Goal: Transaction & Acquisition: Purchase product/service

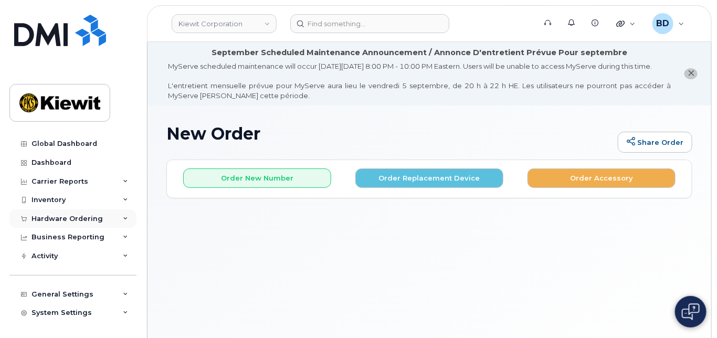
click at [79, 217] on div "Hardware Ordering" at bounding box center [67, 219] width 71 height 8
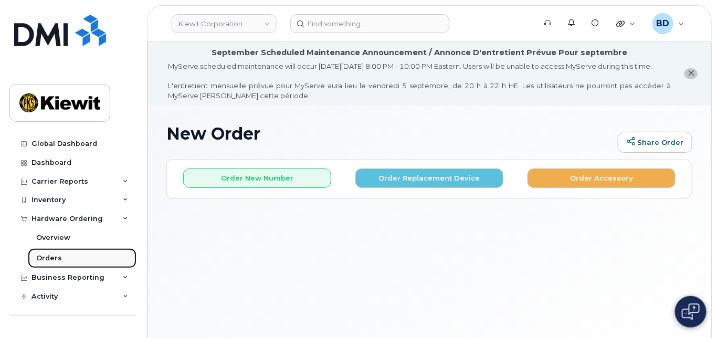
click at [68, 259] on link "Orders" at bounding box center [82, 258] width 109 height 20
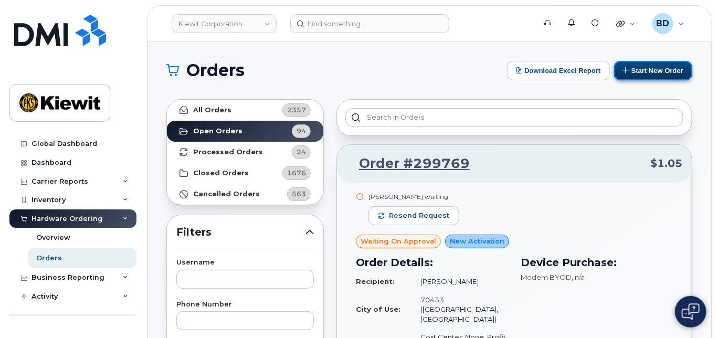
click at [655, 66] on button "Start New Order" at bounding box center [654, 70] width 78 height 19
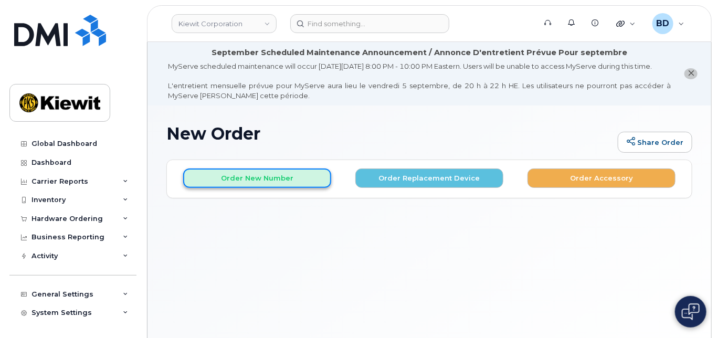
click at [240, 187] on button "Order New Number" at bounding box center [257, 178] width 148 height 19
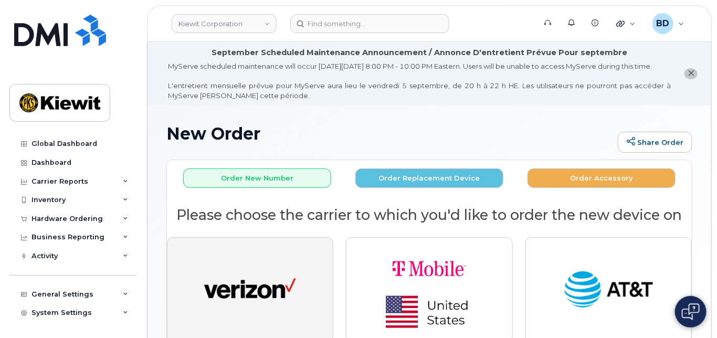
click at [242, 290] on img "button" at bounding box center [250, 290] width 92 height 47
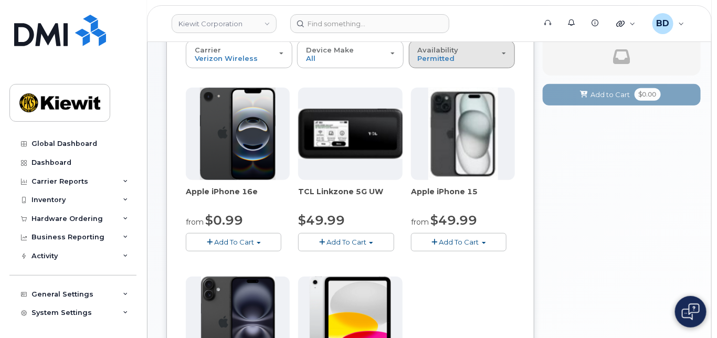
scroll to position [210, 0]
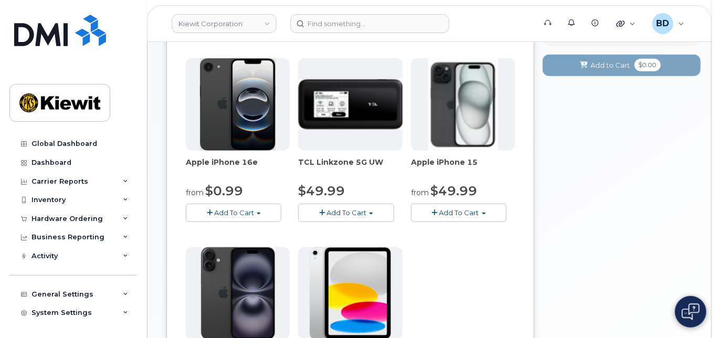
click at [216, 215] on button "Add To Cart" at bounding box center [234, 213] width 96 height 18
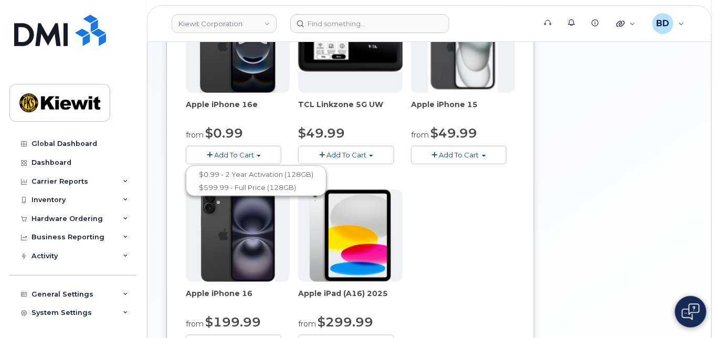
scroll to position [350, 0]
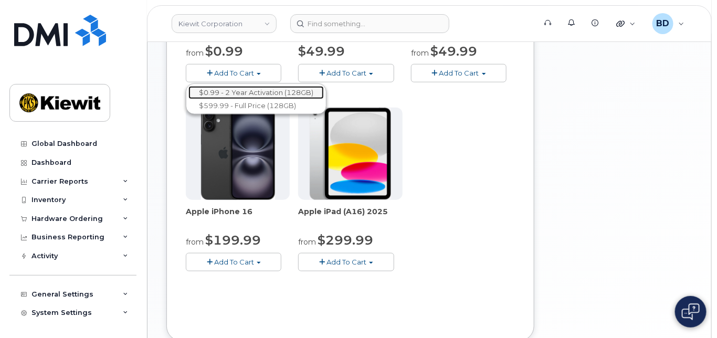
click at [249, 97] on link "$0.99 - 2 Year Activation (128GB)" at bounding box center [257, 92] width 136 height 13
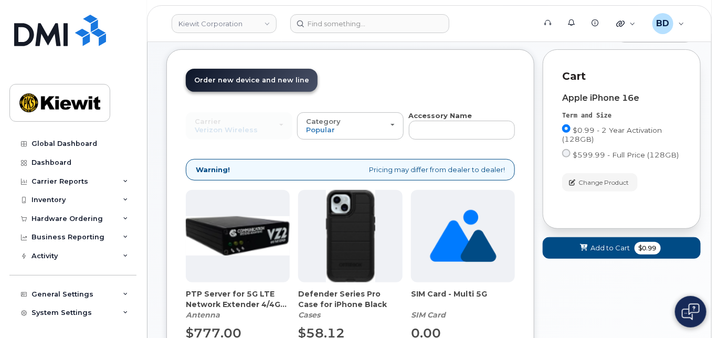
scroll to position [229, 0]
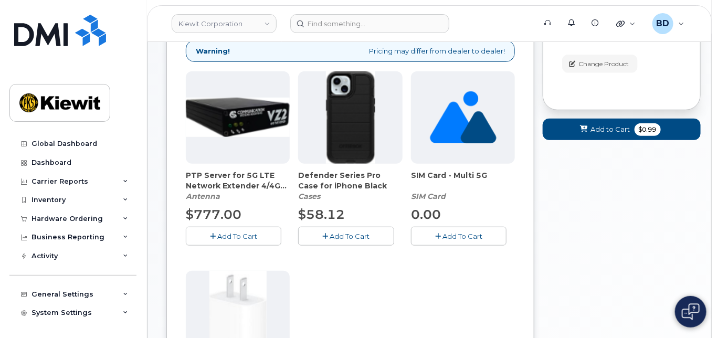
click at [349, 241] on span "Add To Cart" at bounding box center [350, 236] width 40 height 8
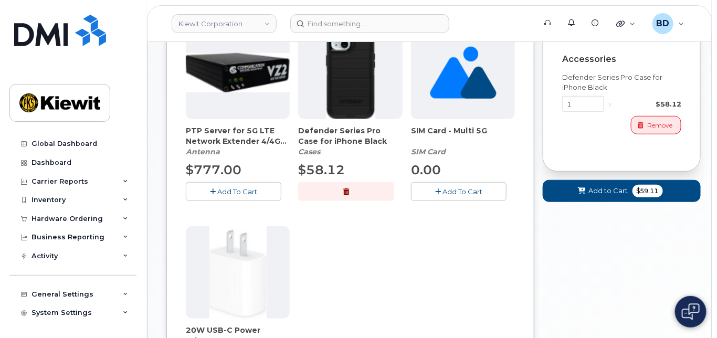
scroll to position [369, 0]
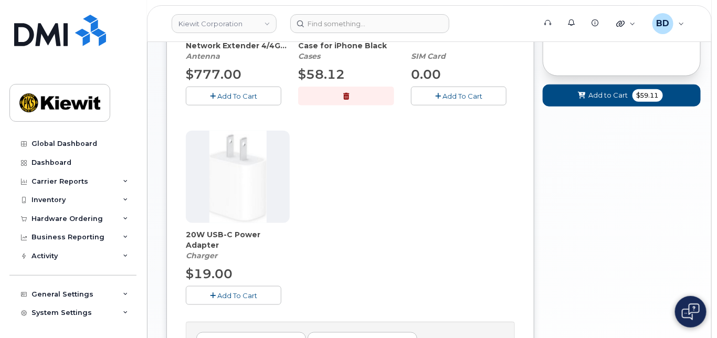
click at [240, 300] on span "Add To Cart" at bounding box center [237, 296] width 40 height 8
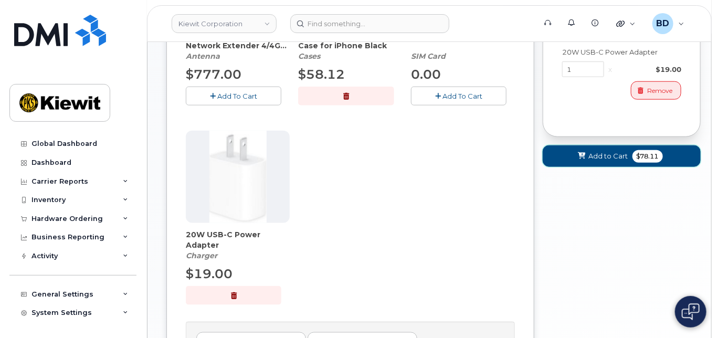
click at [607, 161] on span "Add to Cart" at bounding box center [608, 156] width 39 height 10
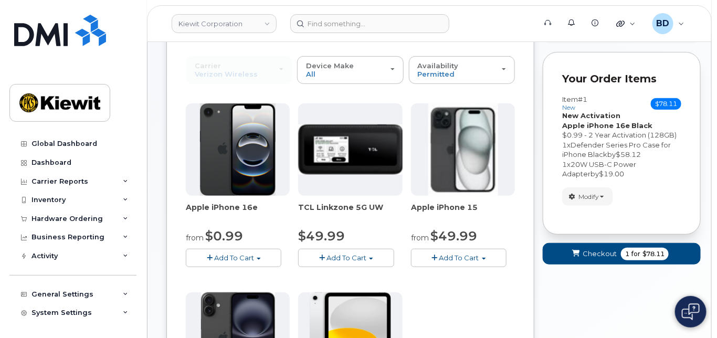
scroll to position [149, 0]
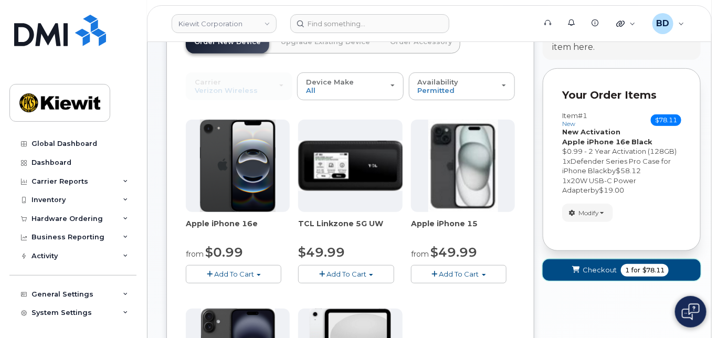
click at [597, 275] on span "Checkout" at bounding box center [600, 270] width 34 height 10
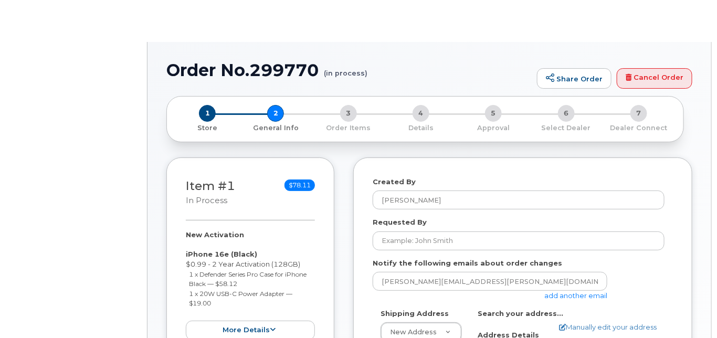
select select
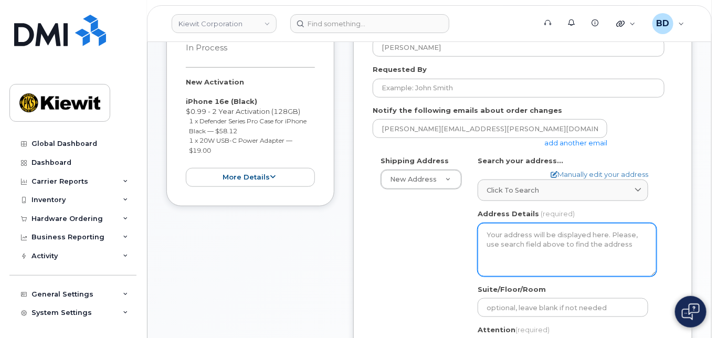
scroll to position [280, 0]
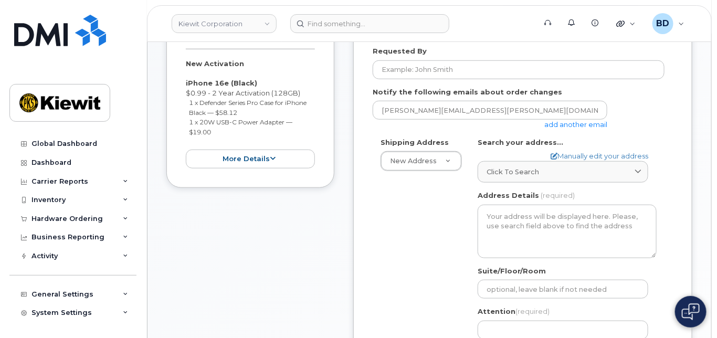
click at [564, 129] on link "add another email" at bounding box center [576, 124] width 63 height 8
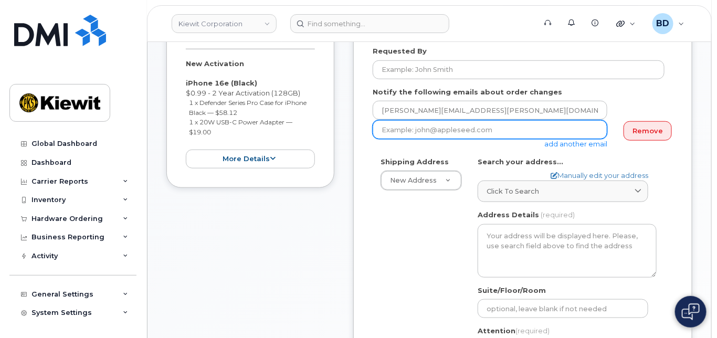
click at [403, 139] on input "email" at bounding box center [490, 129] width 235 height 19
paste input "mary.stein@kiewit.com"
type input "mary.stein@kiewit.com"
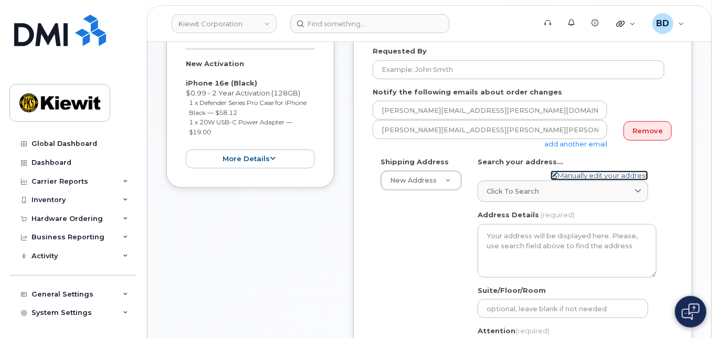
click at [568, 180] on link "Manually edit your address" at bounding box center [600, 176] width 98 height 10
select select
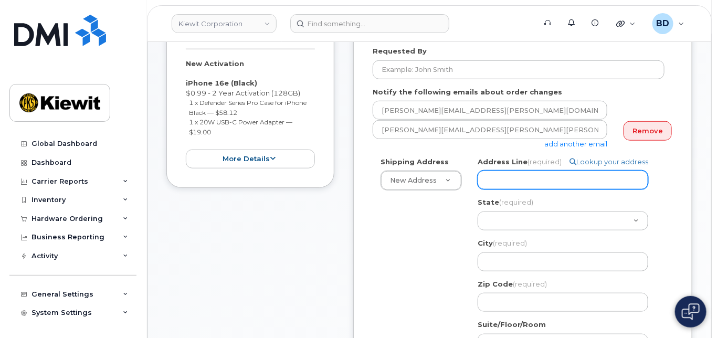
click at [504, 189] on input "Address Line (required)" at bounding box center [563, 180] width 171 height 19
paste input "6200 Lee Vista Blv"
select select
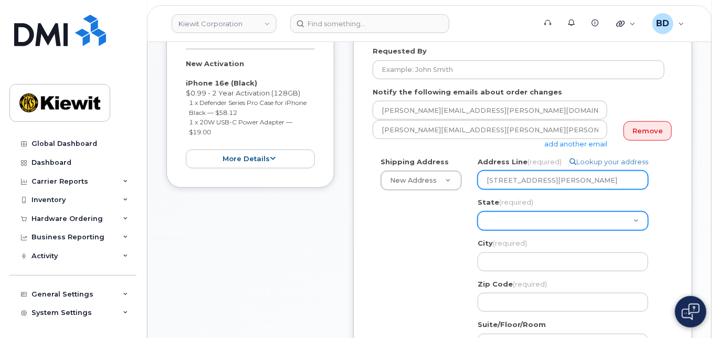
type input "6200 Lee Vista Blv"
drag, startPoint x: 502, startPoint y: 230, endPoint x: 495, endPoint y: 226, distance: 7.5
click at [501, 229] on select "Alabama Alaska American Samoa Arizona Arkansas California Colorado Connecticut …" at bounding box center [563, 221] width 171 height 19
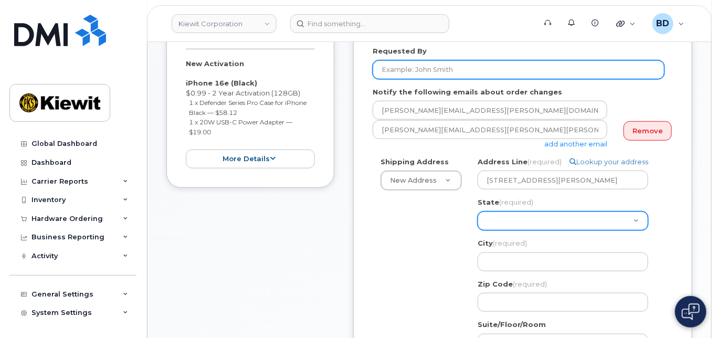
select select "FL"
click at [478, 221] on select "Alabama Alaska American Samoa Arizona Arkansas California Colorado Connecticut …" at bounding box center [563, 221] width 171 height 19
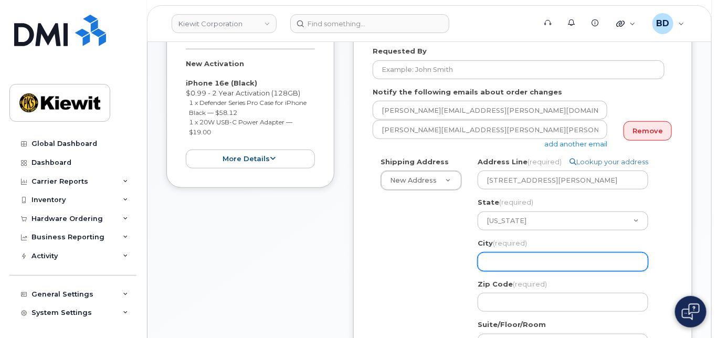
click at [501, 266] on input "City (required)" at bounding box center [563, 262] width 171 height 19
select select
type input "O"
select select
type input "Or"
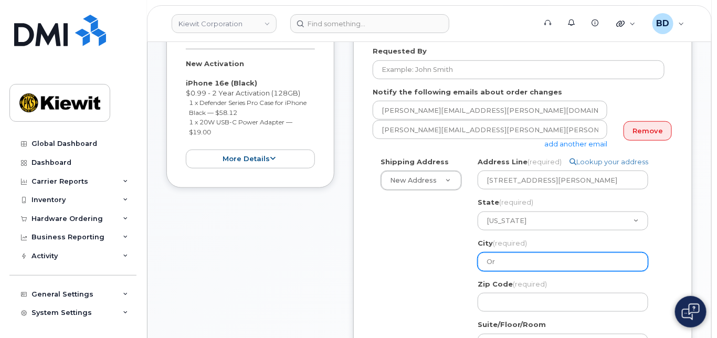
select select
type input "Orl"
select select
type input "Orla"
select select
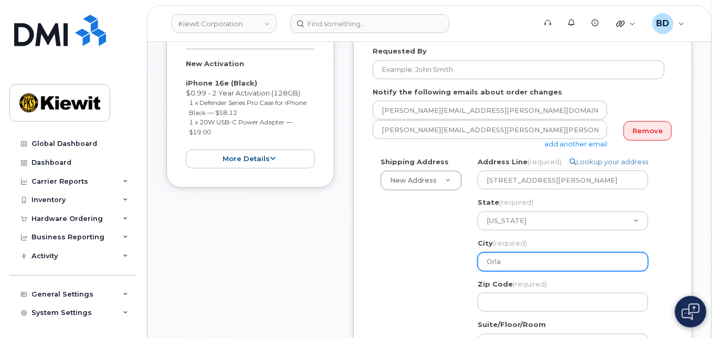
type input "Orlan"
select select
type input "Orland"
select select
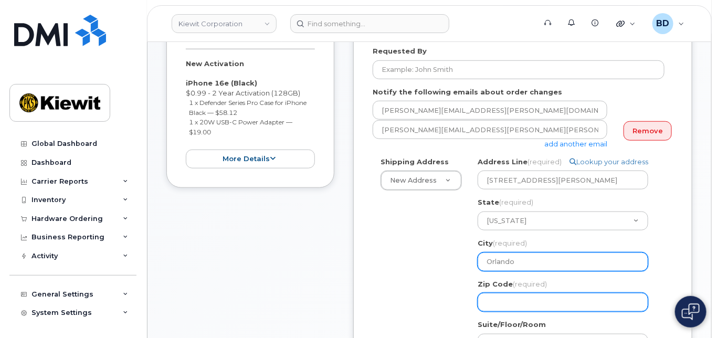
type input "Orlando"
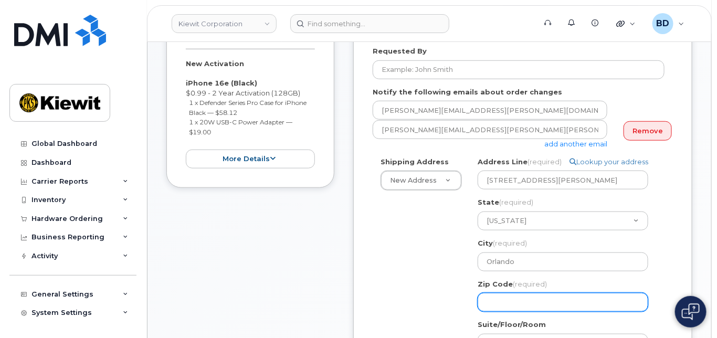
click at [503, 307] on input "Zip Code (required)" at bounding box center [563, 302] width 171 height 19
select select
type input "3"
select select
type input "32"
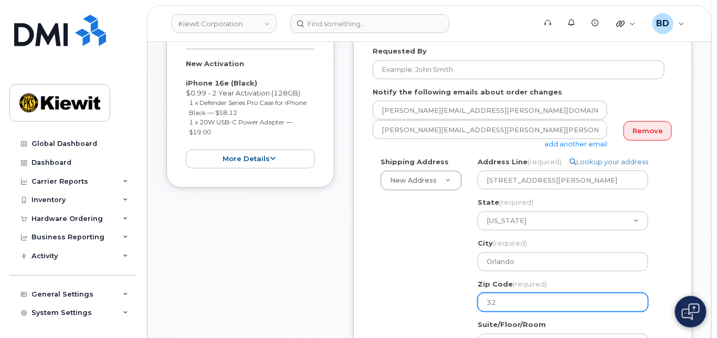
select select
type input "328"
select select
type input "3282"
select select
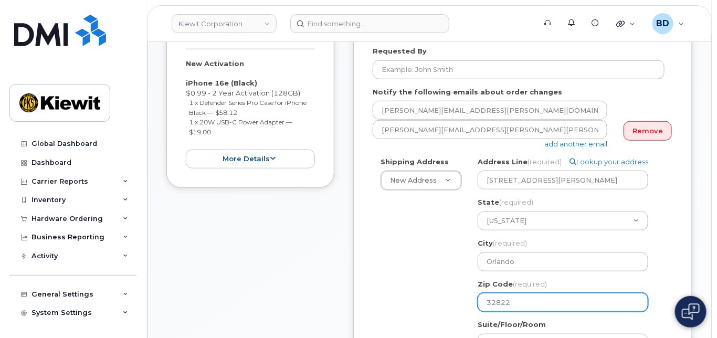
type input "32822"
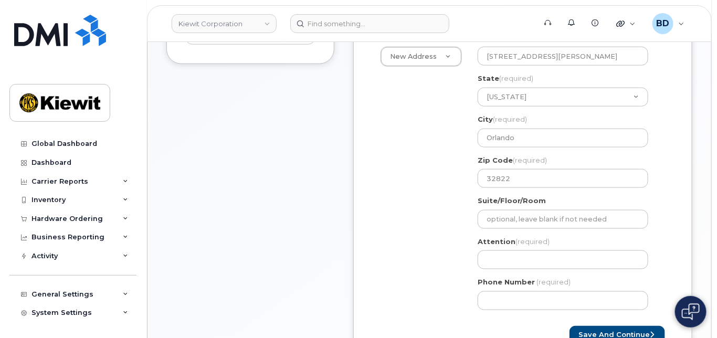
scroll to position [420, 0]
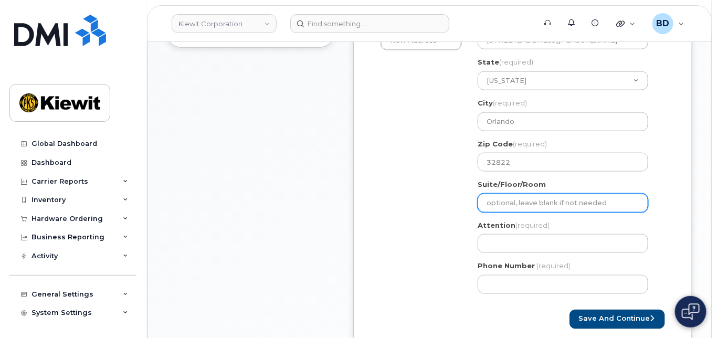
click at [503, 212] on input "Suite/Floor/Room" at bounding box center [563, 203] width 171 height 19
paste input "Suite 100"
select select
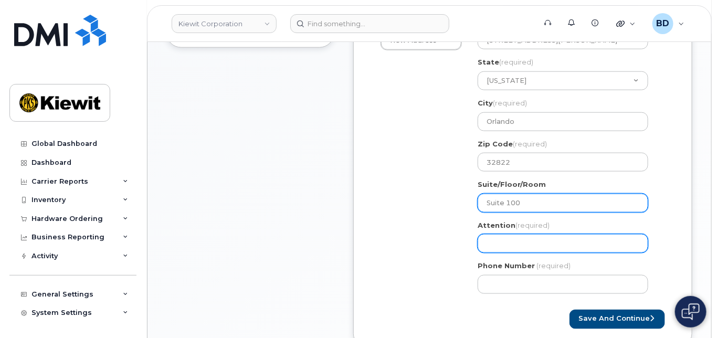
type input "Suite 100"
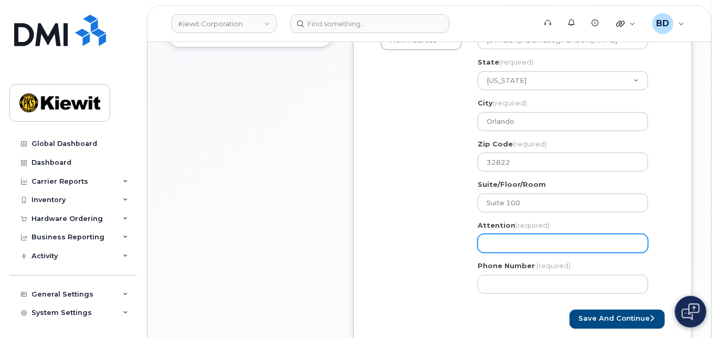
click at [501, 253] on input "Attention (required)" at bounding box center [563, 243] width 171 height 19
select select
type input "S"
select select
type input "Sa"
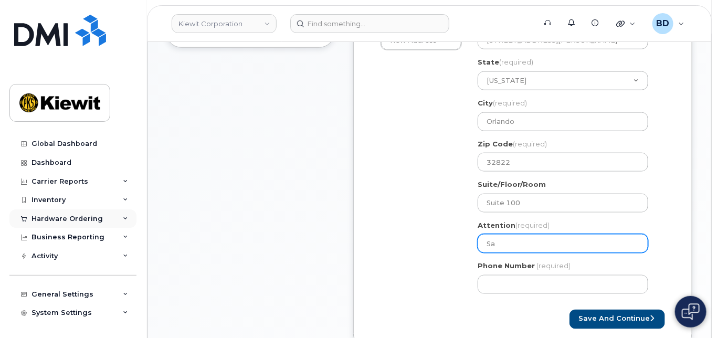
select select
type input "Sar"
select select
type input "Sara"
select select
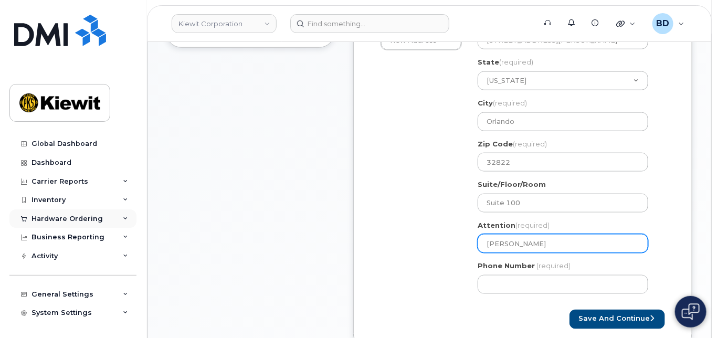
type input "Sarah"
select select
type input "Sarah S"
select select
type input "Sarah Sch"
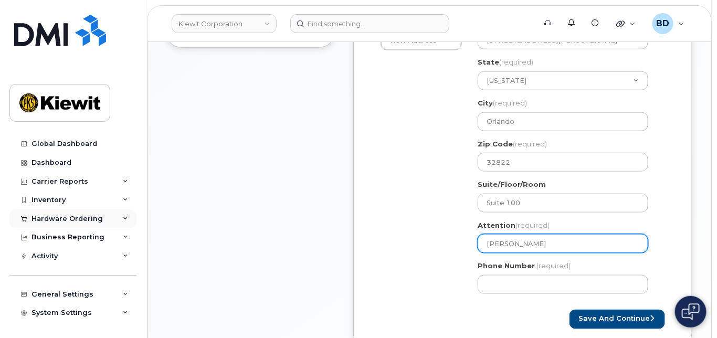
select select
type input "Sarah Schu"
select select
type input "Sarah Schul"
select select
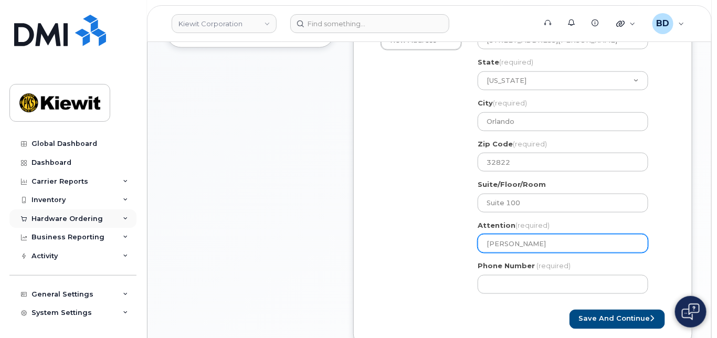
type input "Sarah Schult"
select select
type input "Sarah Schultz"
click at [533, 253] on input "Sarah Schultz" at bounding box center [563, 243] width 171 height 19
select select
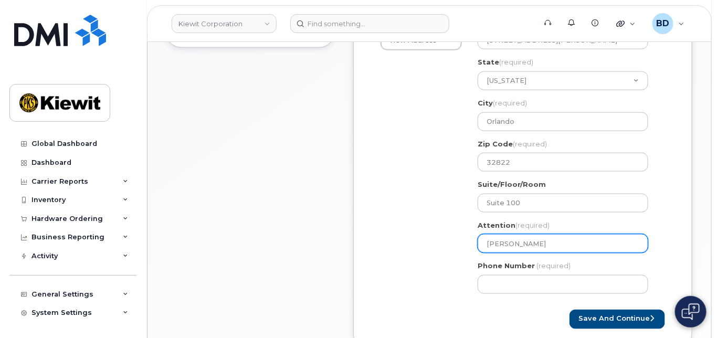
type input "Sarah Schultz/"
paste input "Allen pierce"
select select
type input "Sarah Schultz/ Allen pierce"
click at [558, 253] on input "Sarah Schultz/ Allen pierce" at bounding box center [563, 243] width 171 height 19
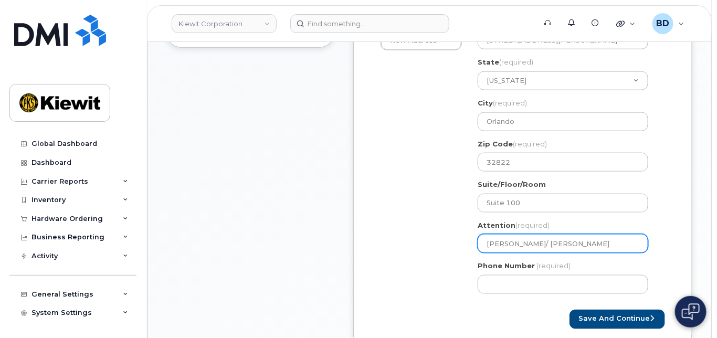
select select
type input "Sarah Schultz/ Allen ierce"
select select
drag, startPoint x: 536, startPoint y: 255, endPoint x: 605, endPoint y: 234, distance: 71.9
click at [597, 248] on input "[PERSON_NAME]/ [PERSON_NAME]" at bounding box center [563, 243] width 171 height 19
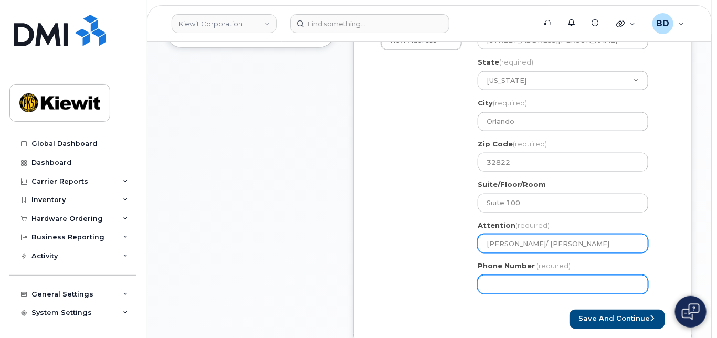
type input "[PERSON_NAME]/ [PERSON_NAME]"
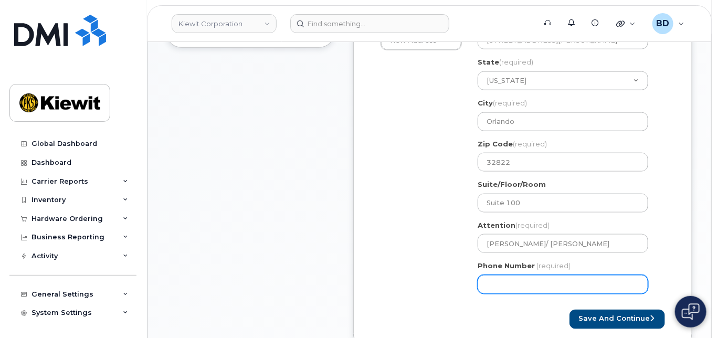
click at [509, 292] on input "Phone Number" at bounding box center [563, 284] width 171 height 19
type input "8777727707"
select select
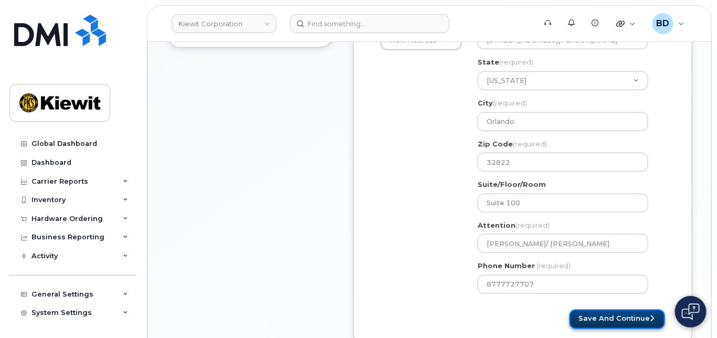
click at [628, 328] on button "Save and Continue" at bounding box center [618, 319] width 96 height 19
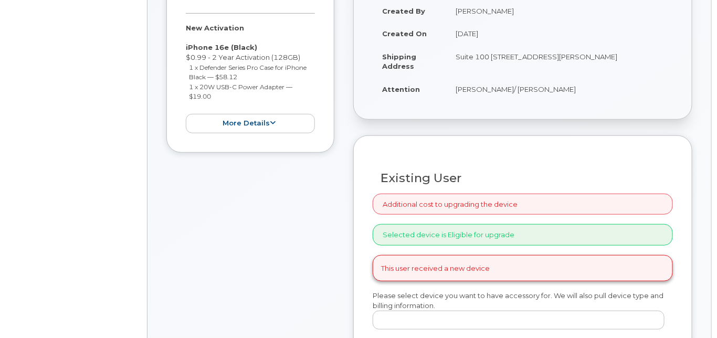
scroll to position [210, 0]
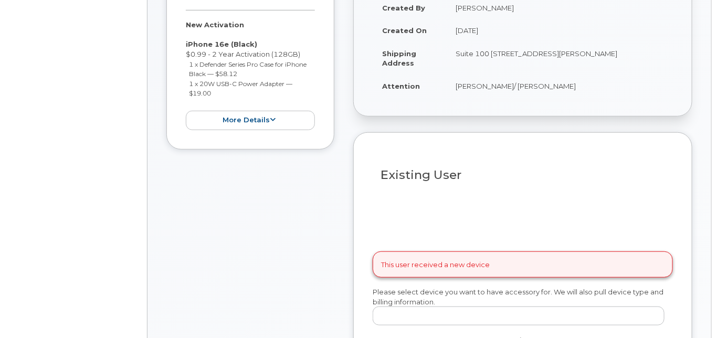
radio input "true"
select select
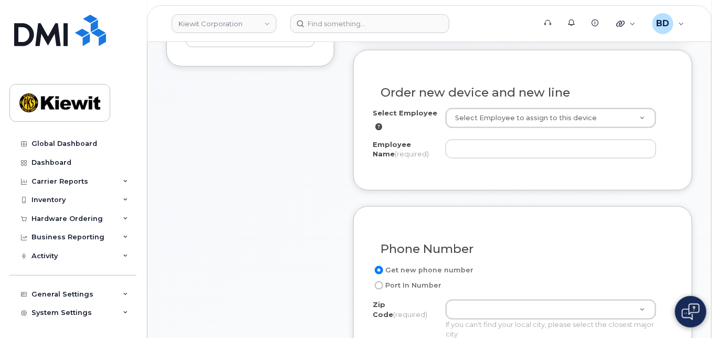
scroll to position [420, 0]
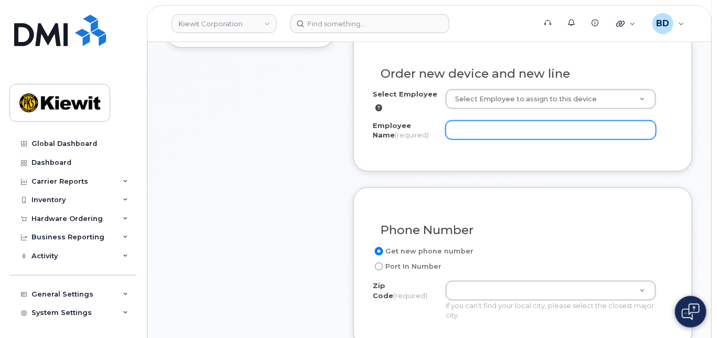
click at [463, 138] on input "Employee Name (required)" at bounding box center [551, 130] width 211 height 19
paste input "Allen Pierce"
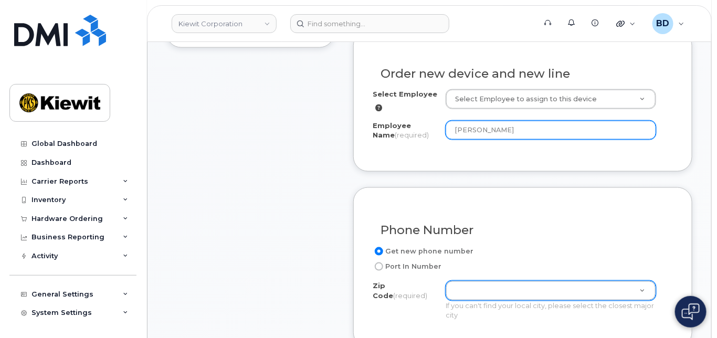
type input "Allen Pierce"
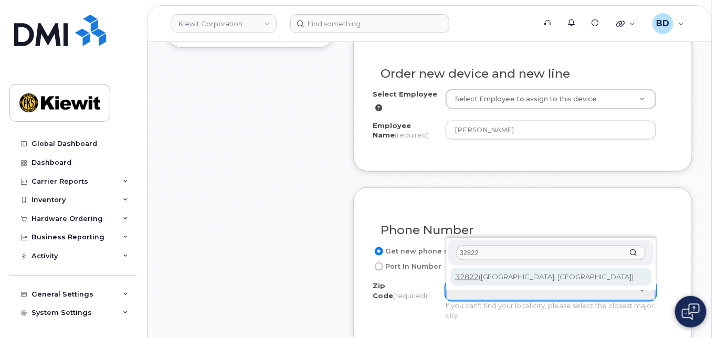
type input "32822"
type input "32822 (Orlando, FL)"
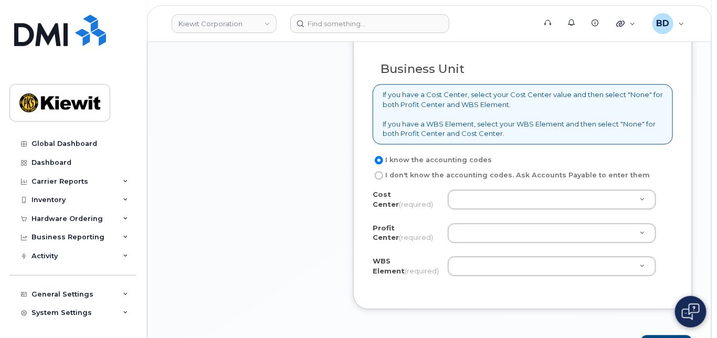
scroll to position [910, 0]
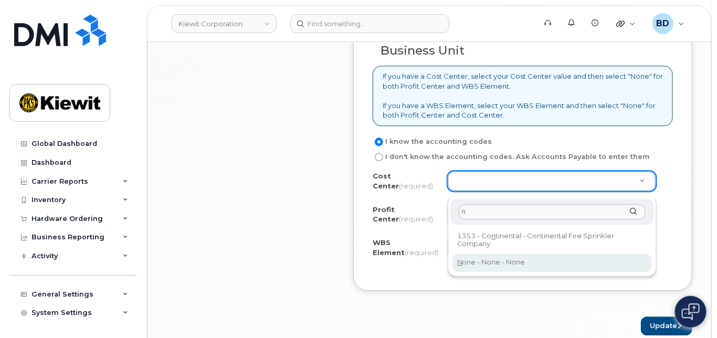
type input "n"
type input "None"
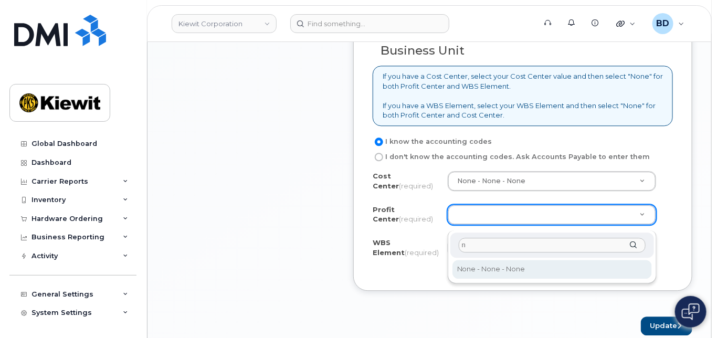
type input "n"
select select "None"
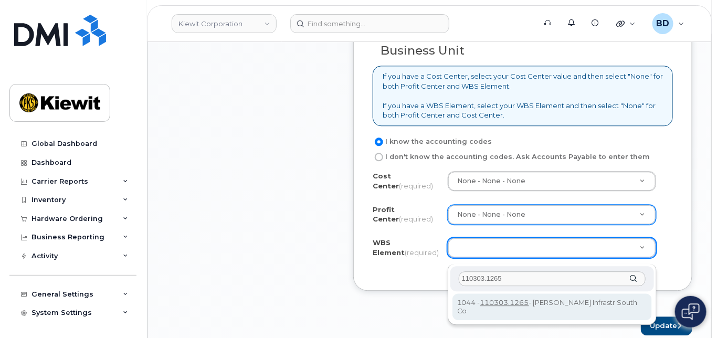
type input "110303.1265"
drag, startPoint x: 503, startPoint y: 301, endPoint x: 513, endPoint y: 301, distance: 10.0
type input "110303.1265"
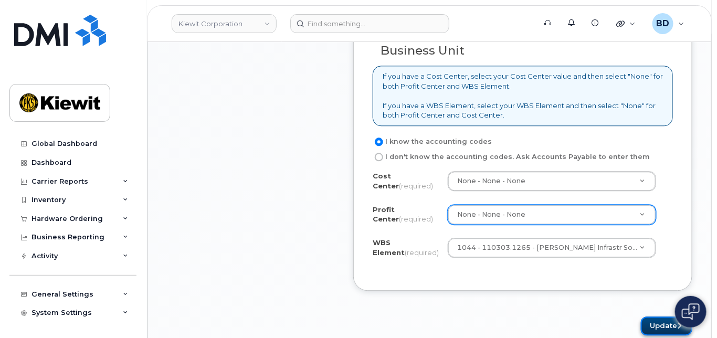
click at [657, 330] on button "Update" at bounding box center [666, 326] width 51 height 19
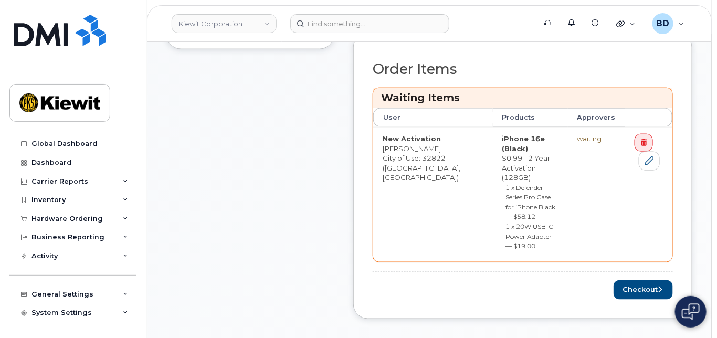
scroll to position [490, 0]
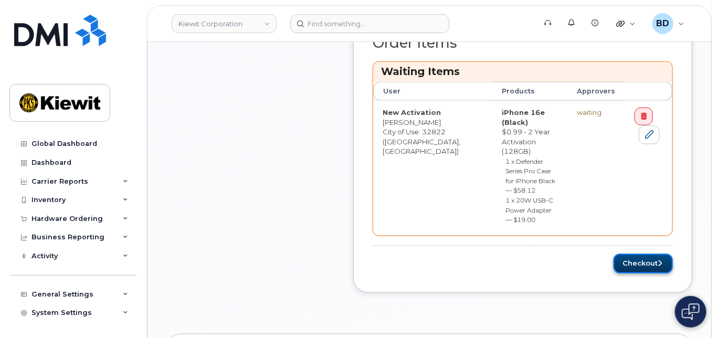
click at [628, 254] on button "Checkout" at bounding box center [643, 263] width 59 height 19
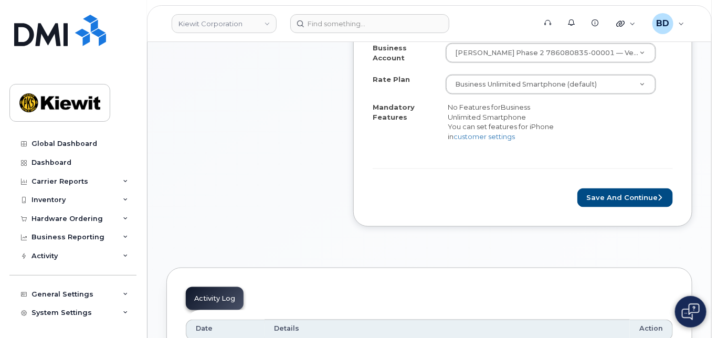
scroll to position [490, 0]
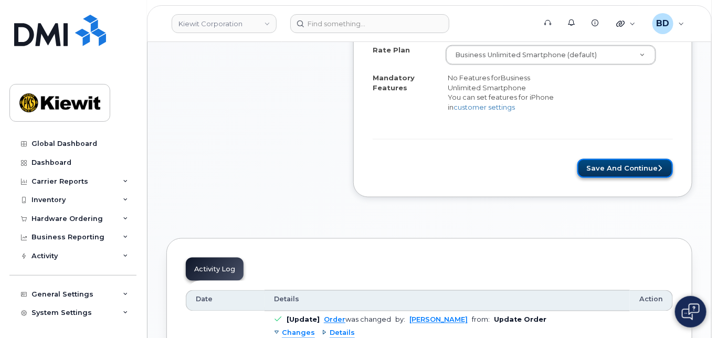
click at [613, 171] on button "Save and Continue" at bounding box center [626, 168] width 96 height 19
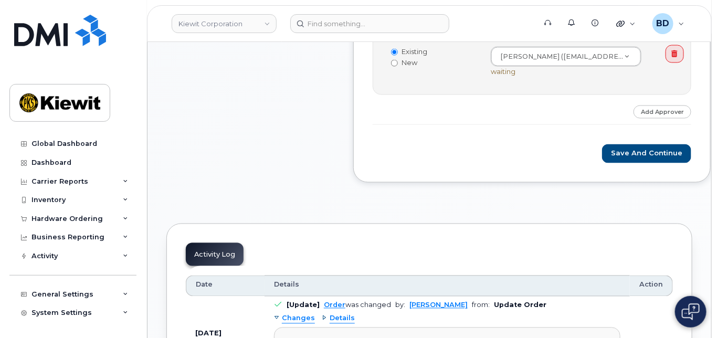
scroll to position [630, 0]
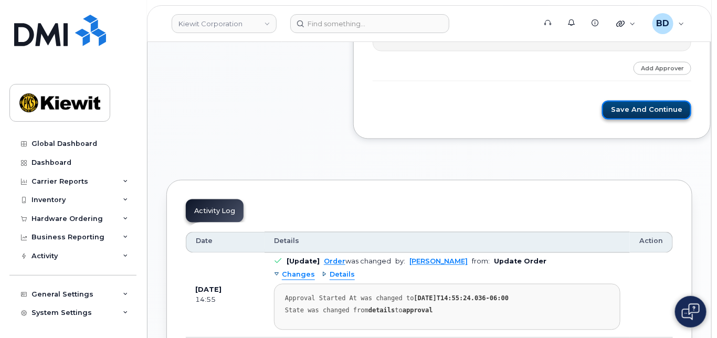
click at [623, 120] on button "Save and Continue" at bounding box center [646, 110] width 89 height 19
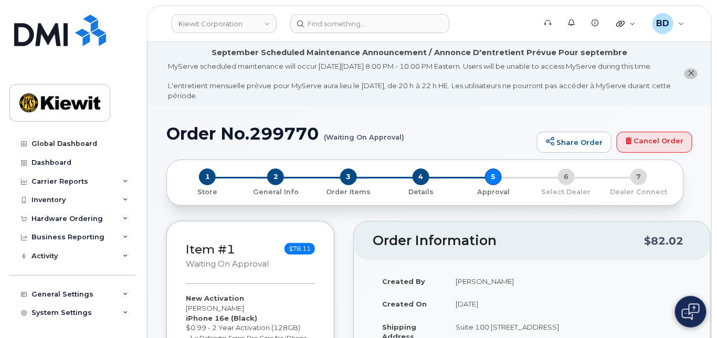
click at [266, 140] on h1 "Order No.299770 (Waiting On Approval)" at bounding box center [350, 133] width 366 height 18
copy h1 "299770"
click at [123, 220] on icon at bounding box center [125, 218] width 5 height 5
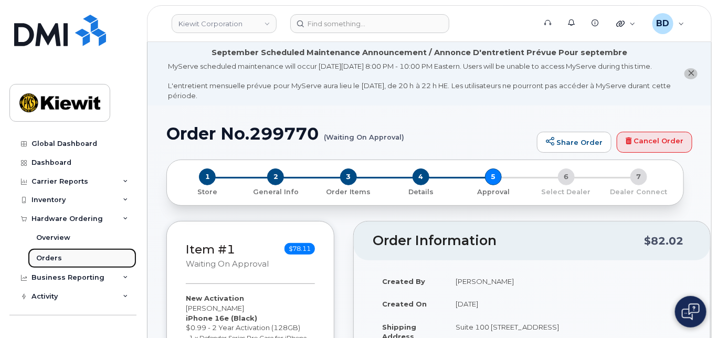
click at [75, 257] on link "Orders" at bounding box center [82, 258] width 109 height 20
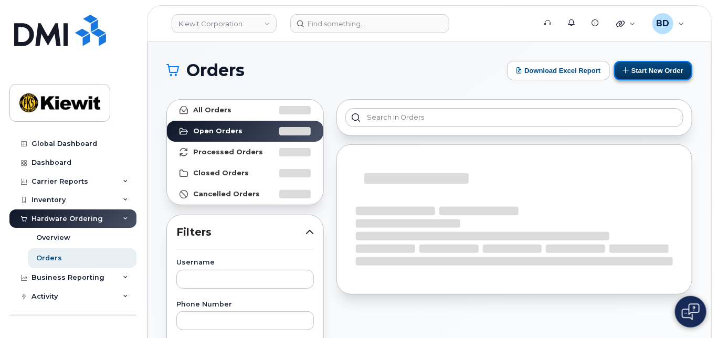
click at [647, 68] on button "Start New Order" at bounding box center [654, 70] width 78 height 19
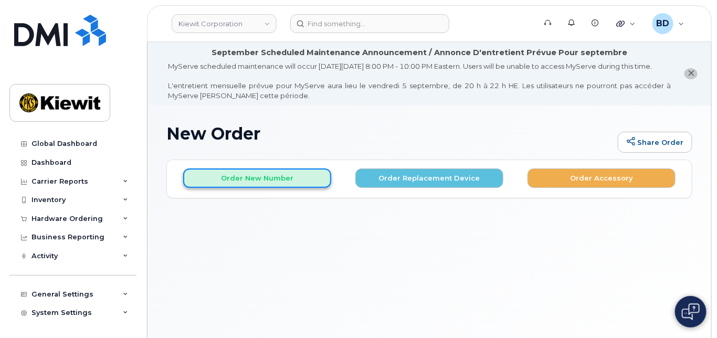
click at [261, 187] on button "Order New Number" at bounding box center [257, 178] width 148 height 19
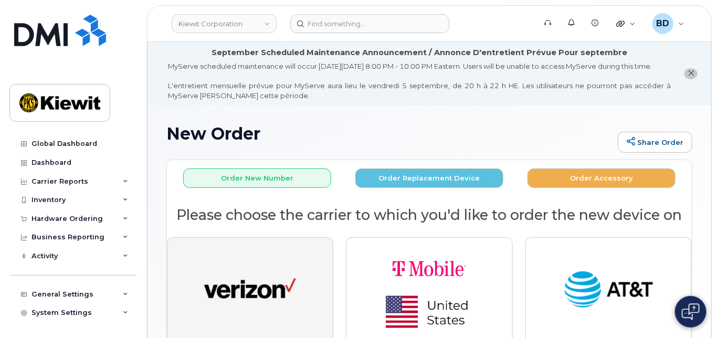
click at [228, 303] on img "button" at bounding box center [250, 290] width 92 height 47
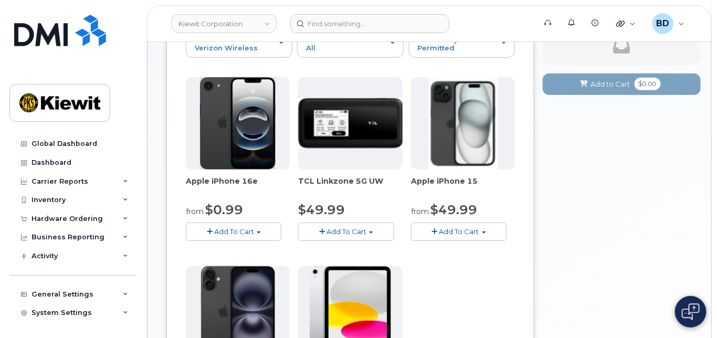
scroll to position [210, 0]
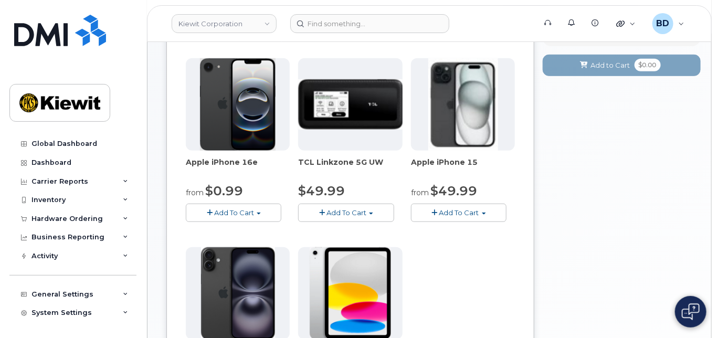
click at [227, 217] on span "Add To Cart" at bounding box center [234, 213] width 40 height 8
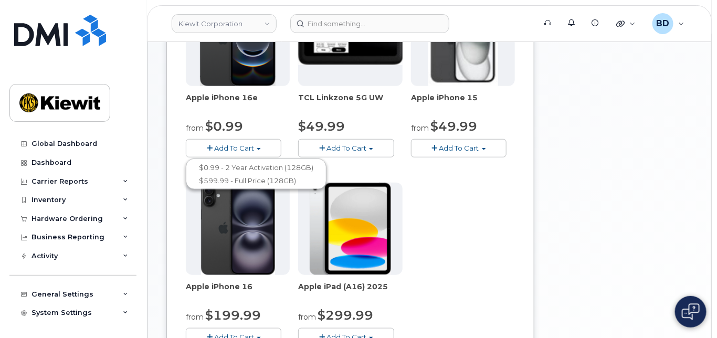
scroll to position [218, 0]
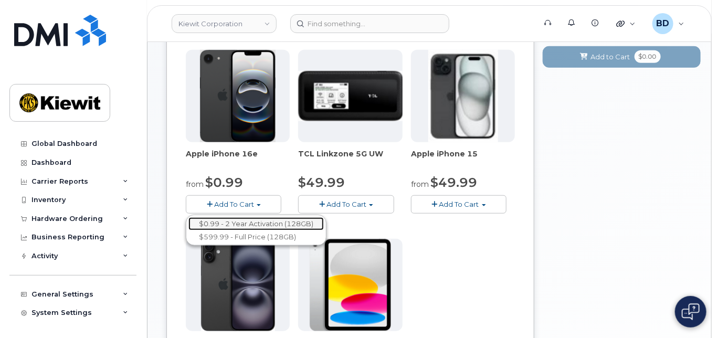
click at [233, 231] on link "$0.99 - 2 Year Activation (128GB)" at bounding box center [257, 223] width 136 height 13
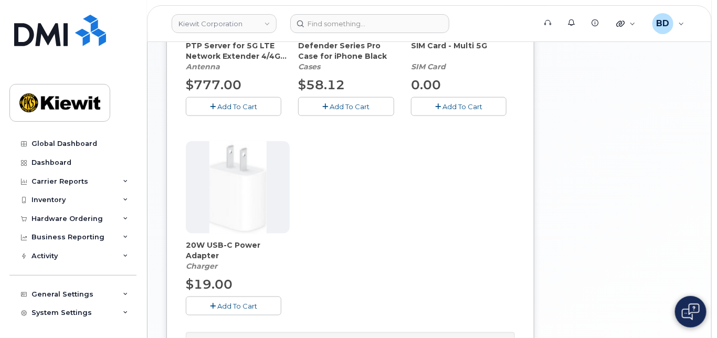
scroll to position [288, 0]
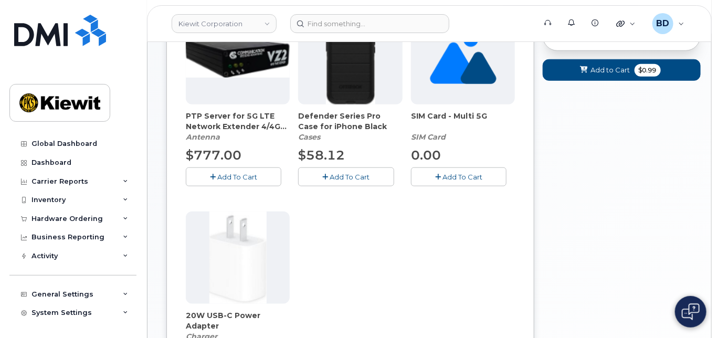
click at [315, 183] on button "Add To Cart" at bounding box center [346, 177] width 96 height 18
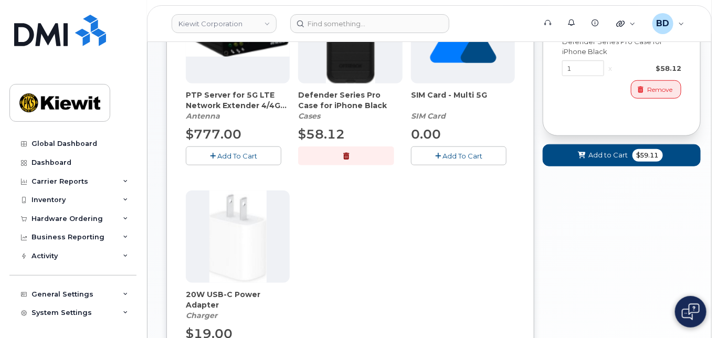
scroll to position [359, 0]
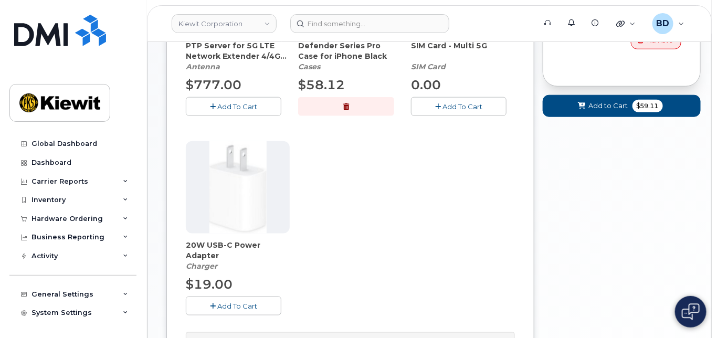
drag, startPoint x: 221, startPoint y: 316, endPoint x: 361, endPoint y: 229, distance: 164.9
click at [221, 310] on span "Add To Cart" at bounding box center [237, 306] width 40 height 8
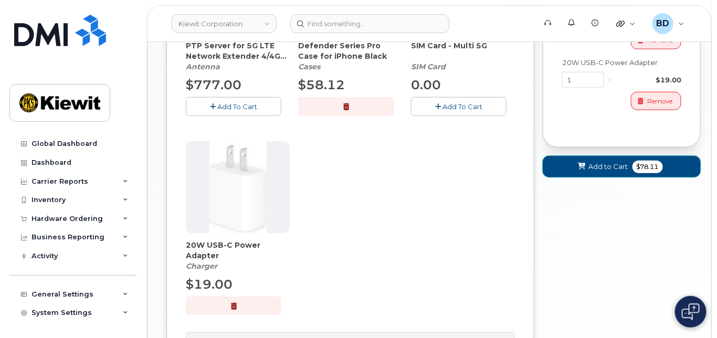
click at [594, 172] on span "Add to Cart" at bounding box center [608, 167] width 39 height 10
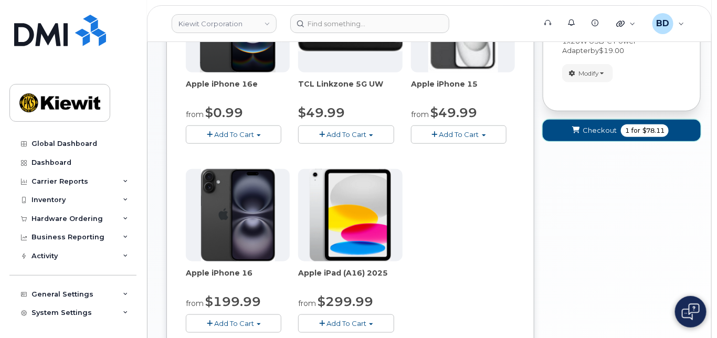
click at [613, 131] on button "Checkout 1 for $78.11" at bounding box center [622, 131] width 158 height 22
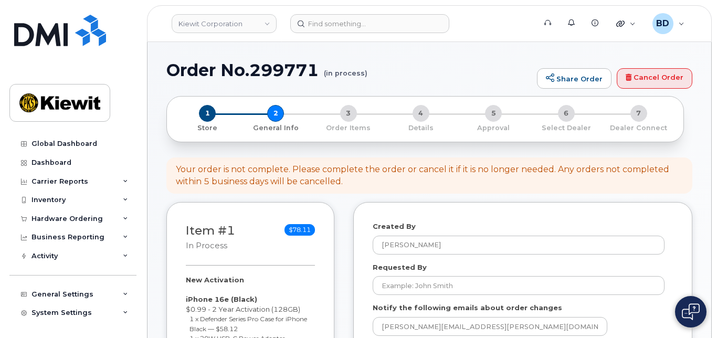
select select
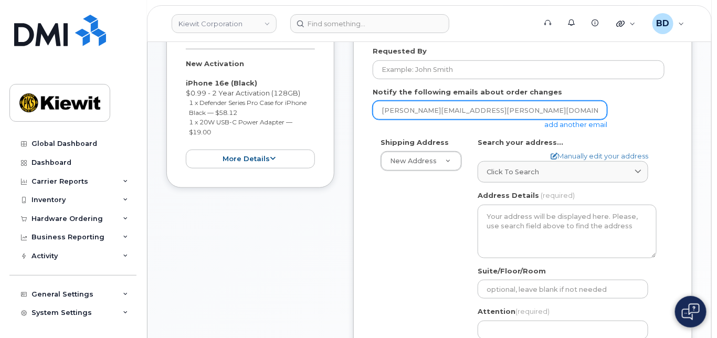
scroll to position [350, 0]
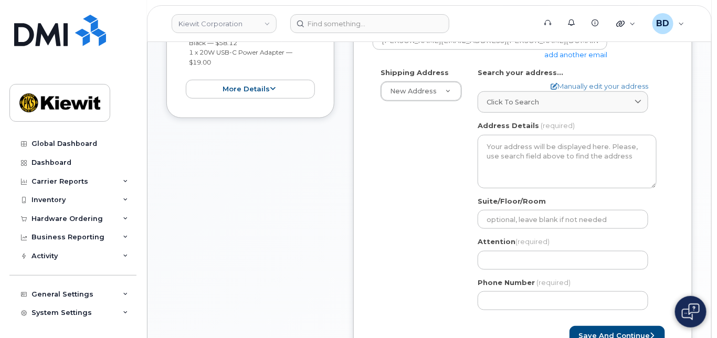
click at [578, 59] on link "add another email" at bounding box center [576, 54] width 63 height 8
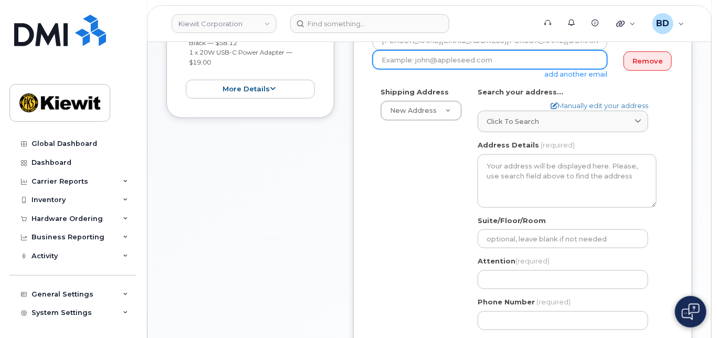
click at [385, 68] on input "email" at bounding box center [490, 59] width 235 height 19
paste input "[EMAIL_ADDRESS][PERSON_NAME][PERSON_NAME][DOMAIN_NAME]"
type input "[EMAIL_ADDRESS][PERSON_NAME][PERSON_NAME][DOMAIN_NAME]"
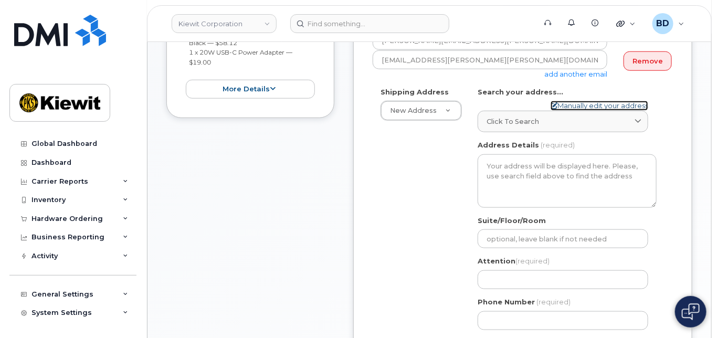
click at [566, 110] on link "Manually edit your address" at bounding box center [600, 106] width 98 height 10
select select
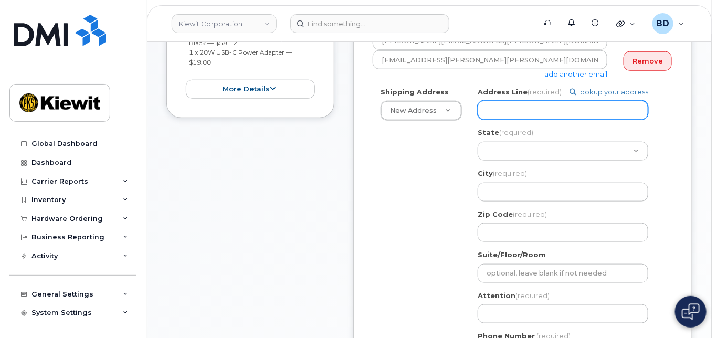
paste input "6076 TX-12"
click at [497, 120] on input "Address Line (required)" at bounding box center [563, 110] width 171 height 19
select select
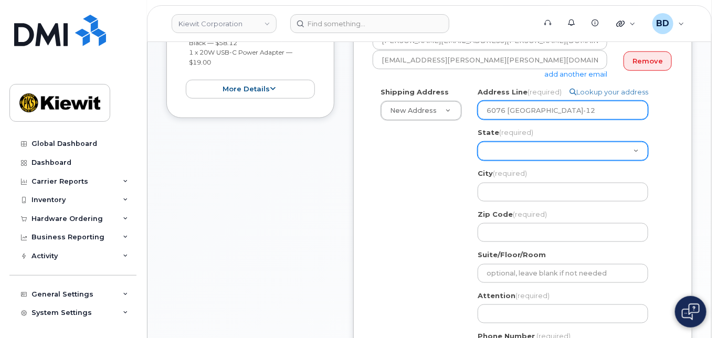
type input "6076 TX-12"
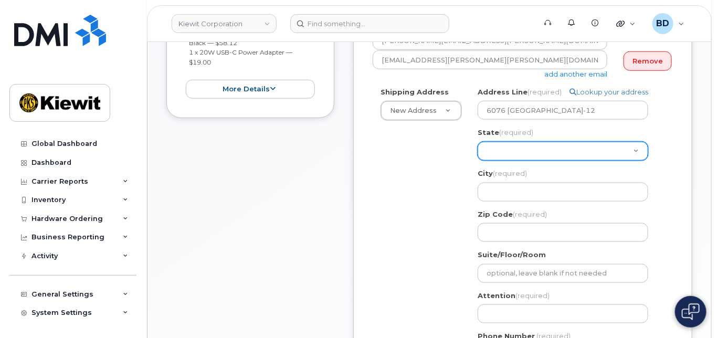
click at [487, 158] on select "Alabama Alaska American Samoa Arizona Arkansas California Colorado Connecticut …" at bounding box center [563, 151] width 171 height 19
select select "TX"
click at [478, 150] on select "Alabama Alaska American Samoa Arizona Arkansas California Colorado Connecticut …" at bounding box center [563, 151] width 171 height 19
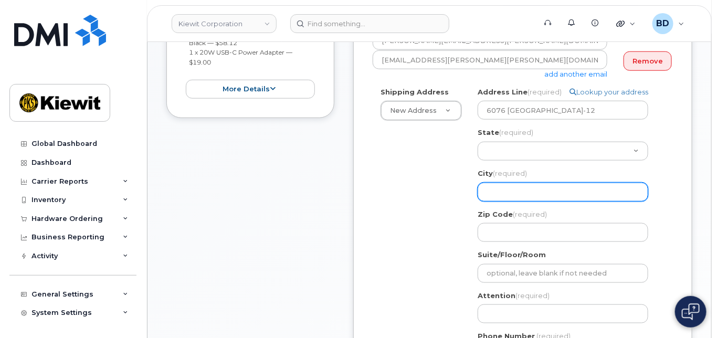
paste input "Vidor"
click at [496, 202] on input "City (required)" at bounding box center [563, 192] width 171 height 19
select select
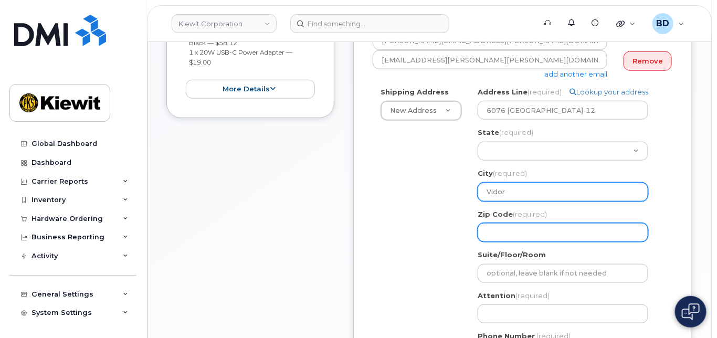
type input "Vidor"
click at [502, 242] on input "Zip Code (required)" at bounding box center [563, 232] width 171 height 19
select select
type input "7"
select select
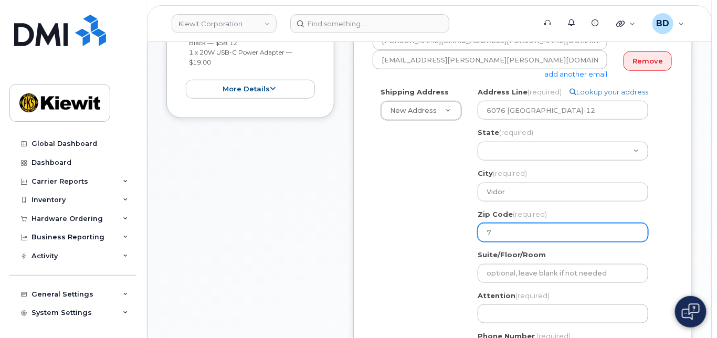
type input "77"
select select
type input "776"
select select
type input "7769"
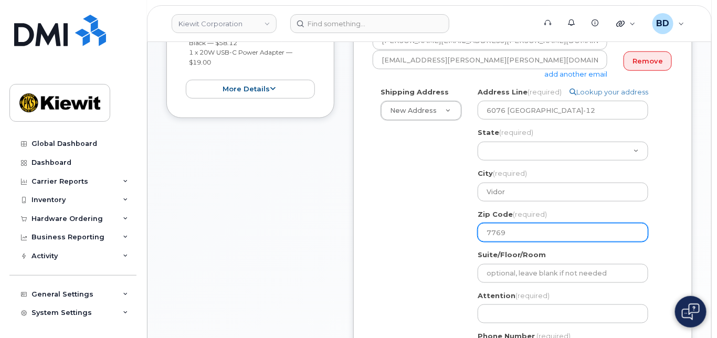
select select
type input "77696"
select select
type input "776962"
click at [504, 239] on input "776962" at bounding box center [563, 232] width 171 height 19
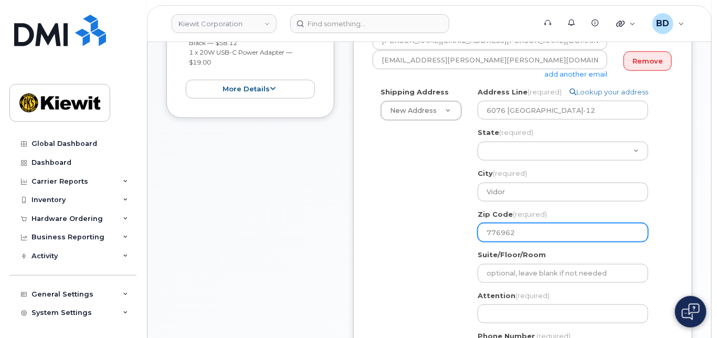
select select
type input "77692"
select select
type input "7762"
select select
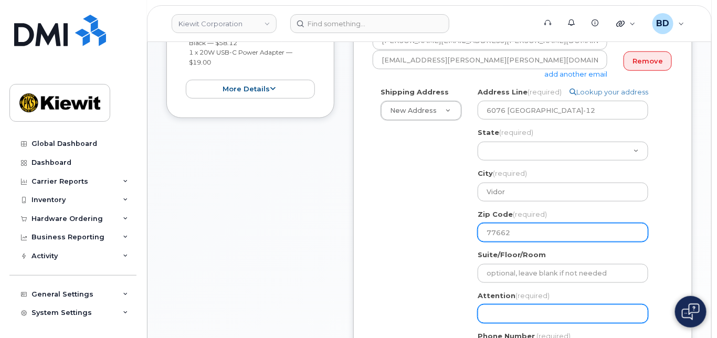
type input "77662"
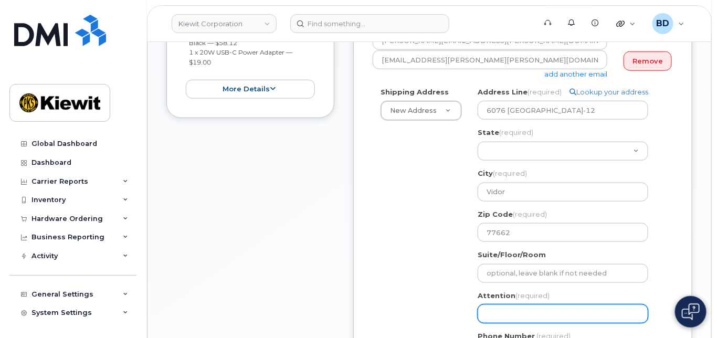
click at [496, 318] on input "Attention (required)" at bounding box center [563, 314] width 171 height 19
select select
type input "M"
select select
type input "Mi"
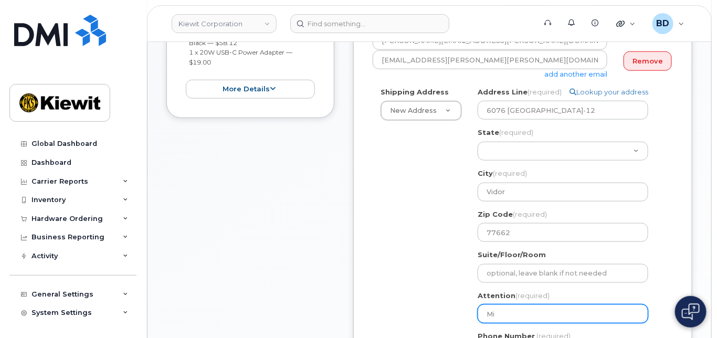
select select
type input "Mic"
select select
type input "Mich"
select select
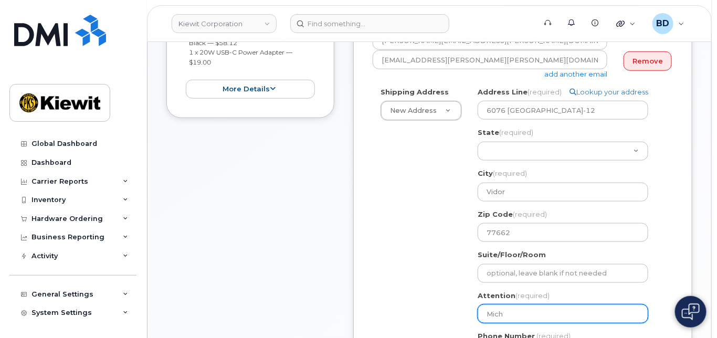
type input "Micha"
select select
type input "Michae"
select select
type input "Michael"
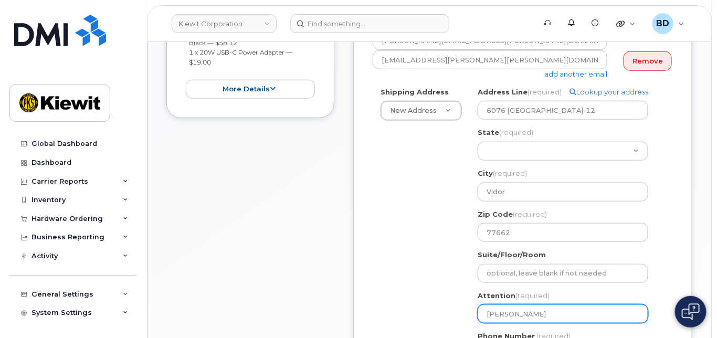
select select
type input "Michael P"
select select
type input "Michael Pi"
select select
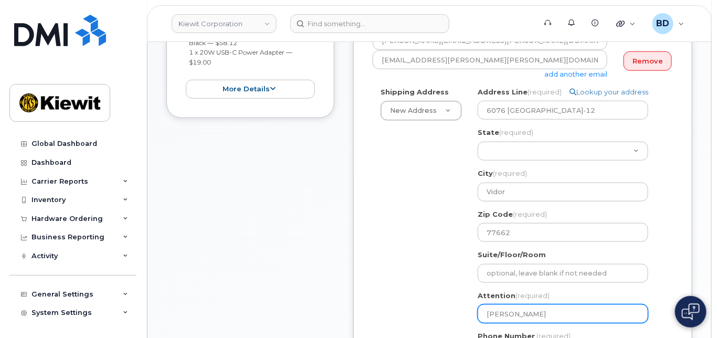
type input "Michael Pip"
select select
type input "Michael Pipp"
select select
type input "Michael Pippi"
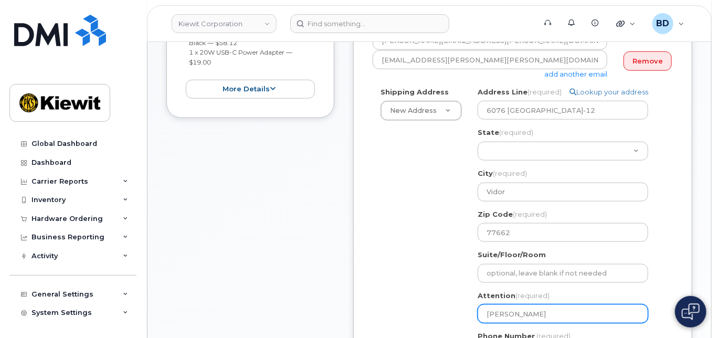
select select
type input "Michael Pippin"
select select
type input "Michael Pippin."
select select
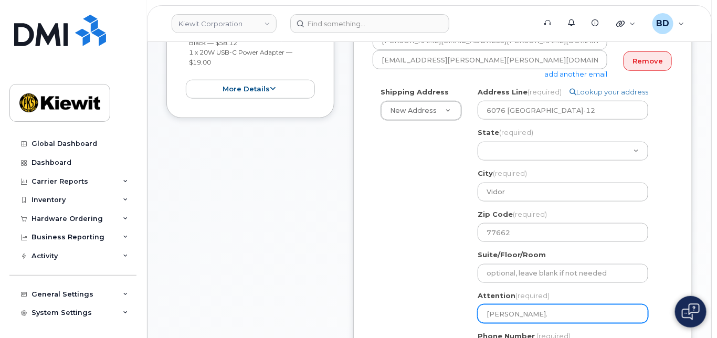
type input "Michael Pippin"
select select
type input "Michael Pippin/"
click at [553, 323] on input "Michael Pippin/" at bounding box center [563, 314] width 171 height 19
paste input "Brandy Berard Collin"
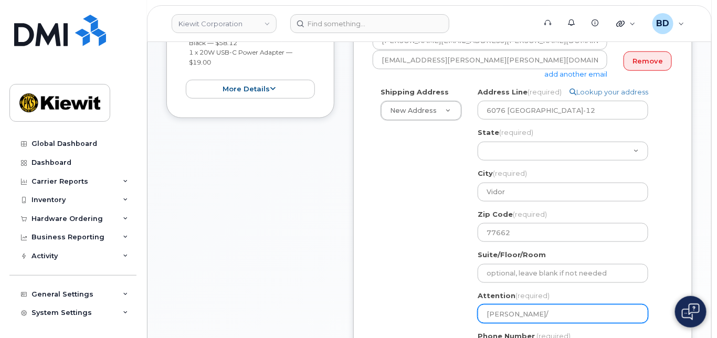
select select
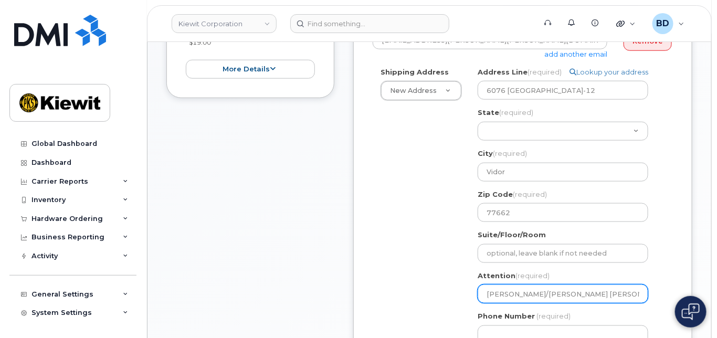
scroll to position [490, 0]
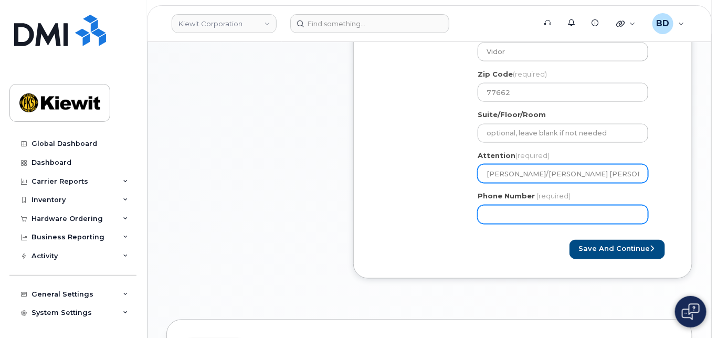
type input "[PERSON_NAME]/[PERSON_NAME] [PERSON_NAME]"
click at [516, 218] on input "Phone Number" at bounding box center [563, 214] width 171 height 19
type input "8777727707"
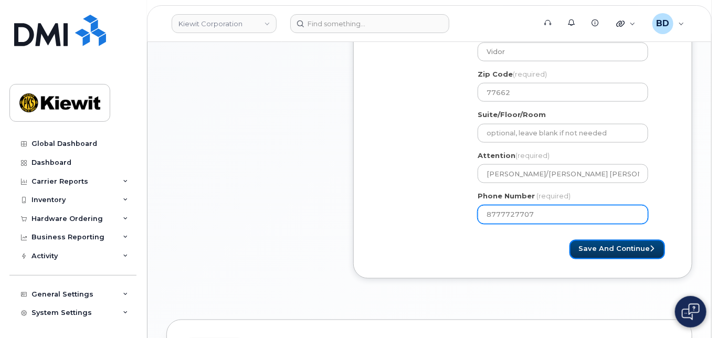
select select
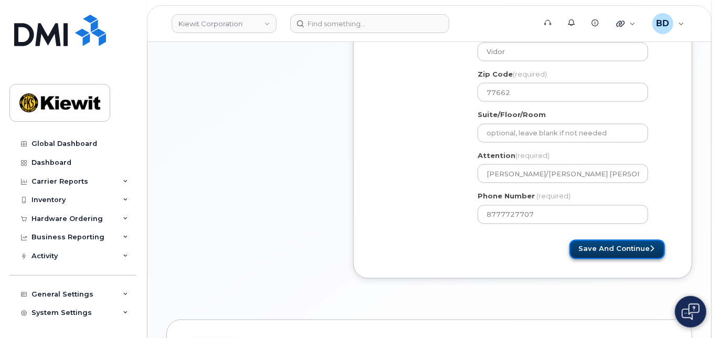
click at [610, 258] on button "Save and Continue" at bounding box center [618, 249] width 96 height 19
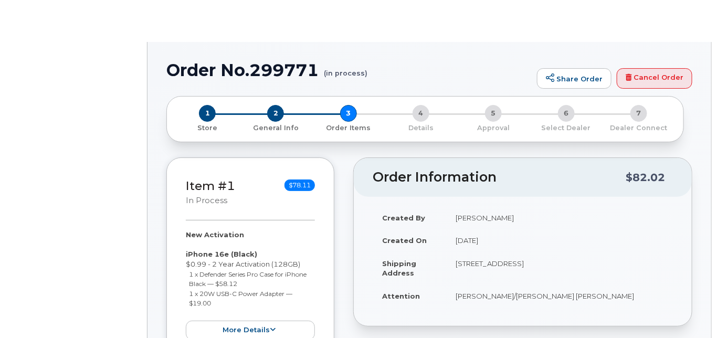
radio input "true"
select select
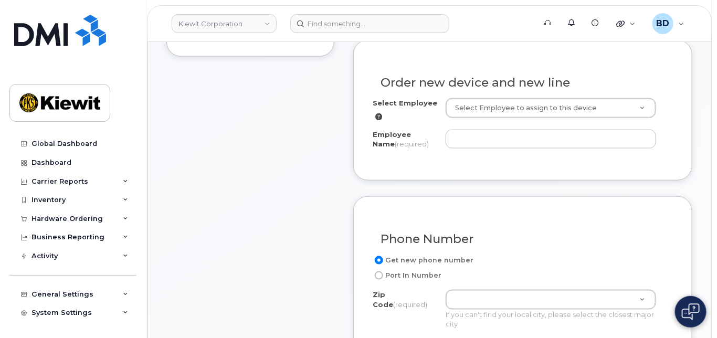
scroll to position [420, 0]
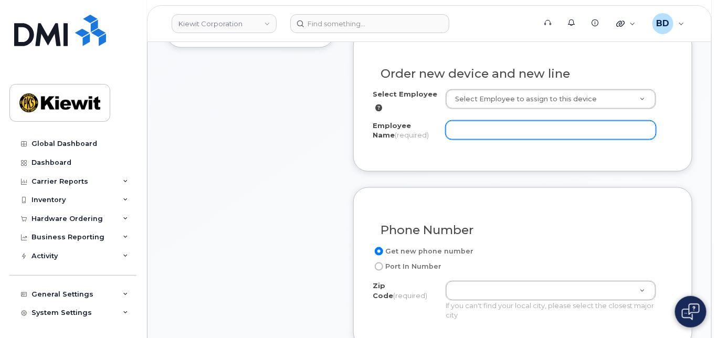
click at [463, 134] on input "Employee Name (required)" at bounding box center [551, 130] width 211 height 19
drag, startPoint x: 463, startPoint y: 134, endPoint x: 463, endPoint y: 140, distance: 5.3
click at [463, 140] on input "Employee Name (required)" at bounding box center [551, 130] width 211 height 19
paste input "[PERSON_NAME]"
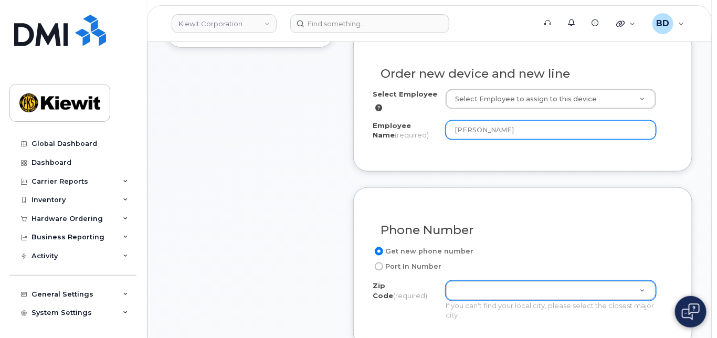
type input "[PERSON_NAME]"
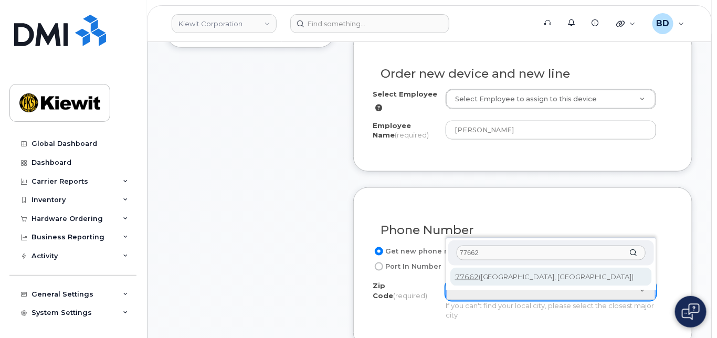
type input "77662"
type input "77662 (Vidor, TX)"
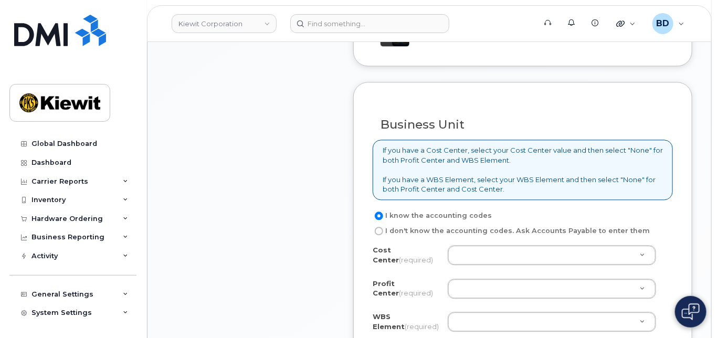
scroll to position [840, 0]
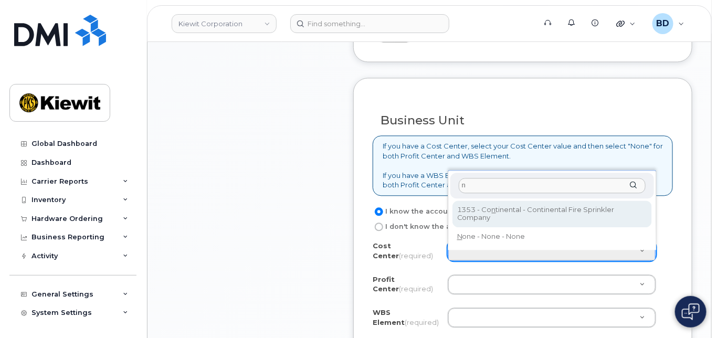
type input "n"
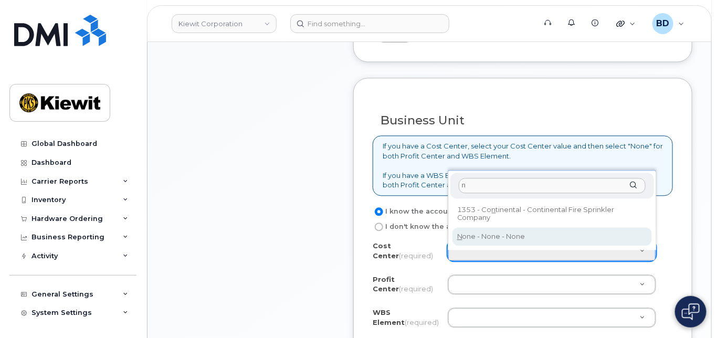
type input "None"
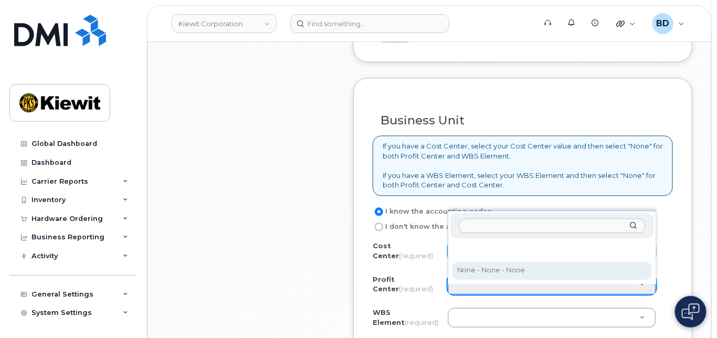
select select "None"
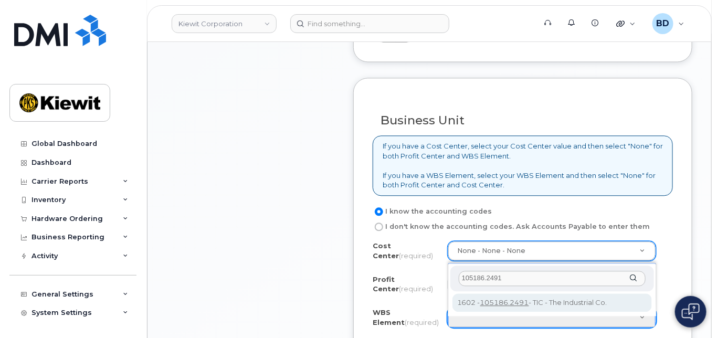
type input "105186.2491"
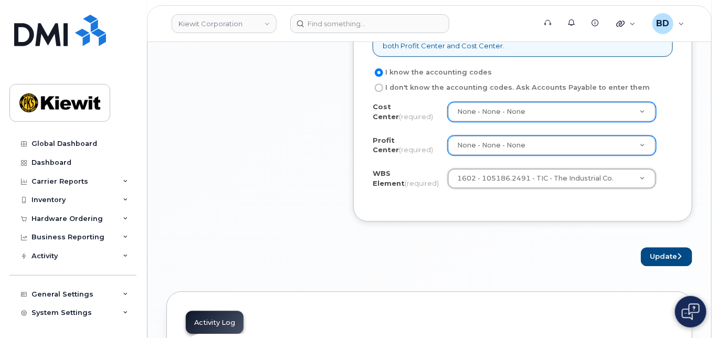
scroll to position [980, 0]
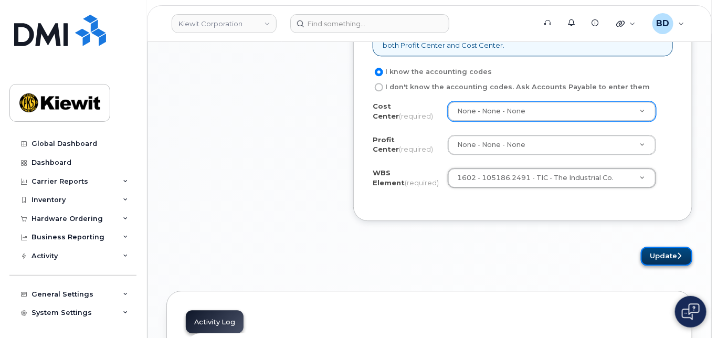
click at [671, 263] on button "Update" at bounding box center [666, 256] width 51 height 19
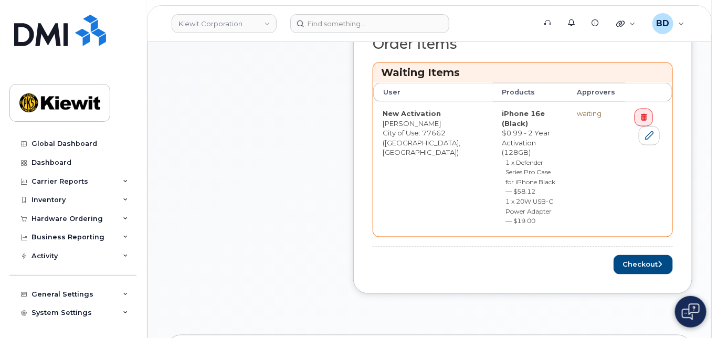
scroll to position [490, 0]
click at [638, 254] on button "Checkout" at bounding box center [643, 263] width 59 height 19
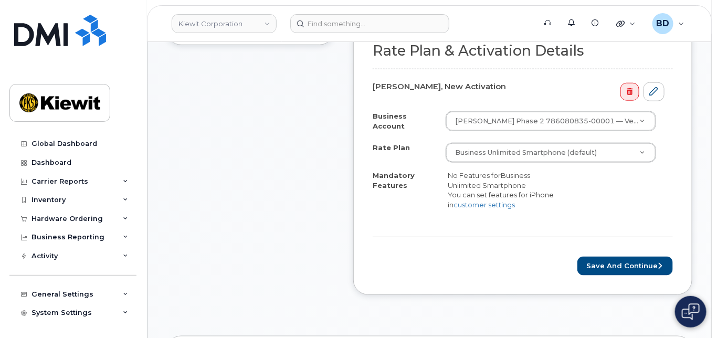
scroll to position [420, 0]
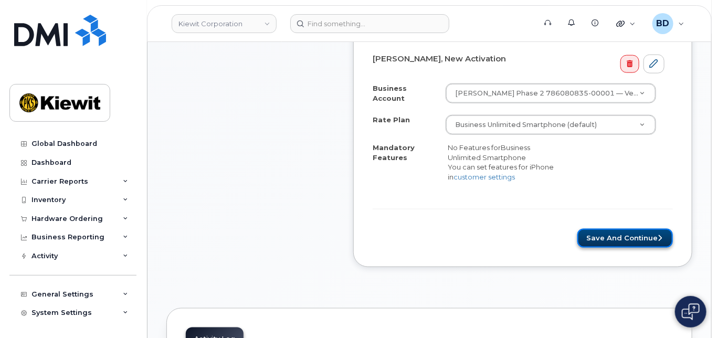
click at [626, 238] on button "Save and Continue" at bounding box center [626, 238] width 96 height 19
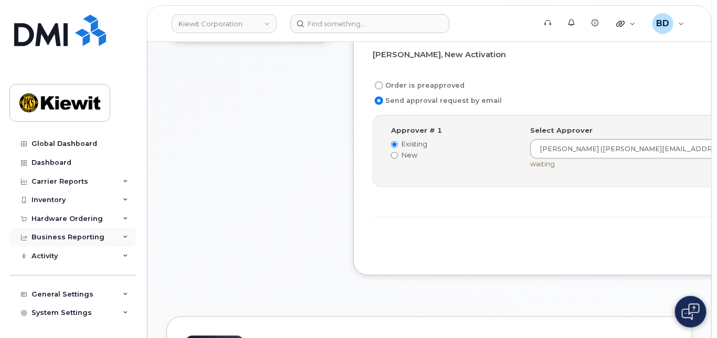
scroll to position [420, 0]
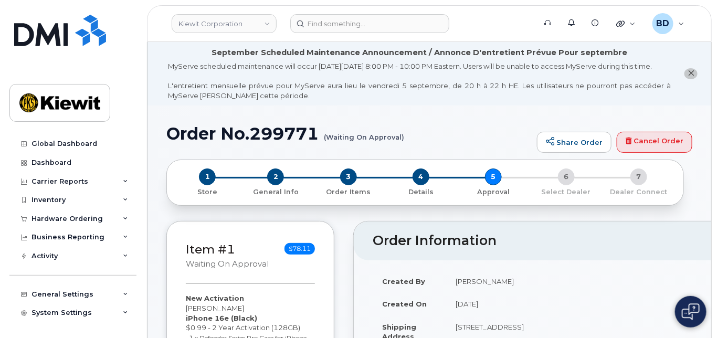
click at [279, 138] on h1 "Order No.299771 (Waiting On Approval)" at bounding box center [350, 133] width 366 height 18
copy h1 "299771"
